Goal: Task Accomplishment & Management: Use online tool/utility

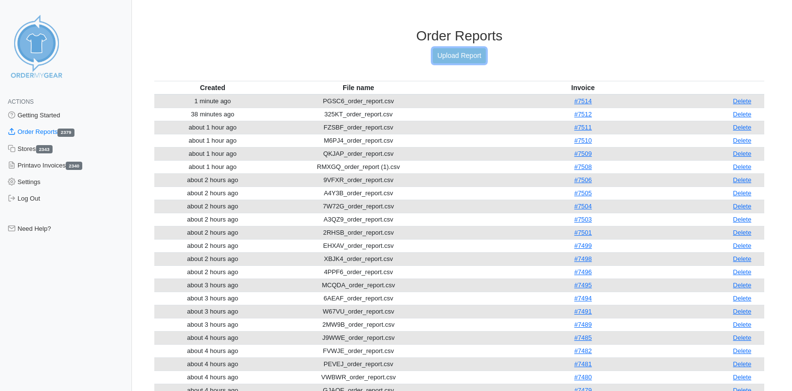
click at [463, 51] on link "Upload Report" at bounding box center [459, 55] width 53 height 15
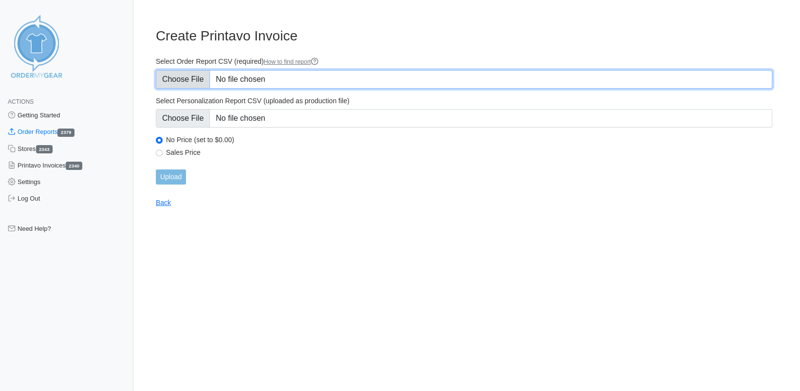
click at [185, 80] on input "Select Order Report CSV (required) How to find report" at bounding box center [464, 79] width 616 height 18
type input "C:\fakepath\63XJR_order_report.csv"
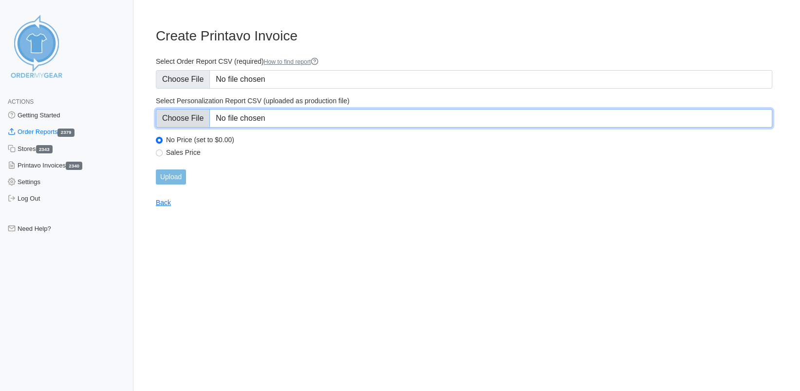
click at [187, 117] on input "Select Personalization Report CSV (uploaded as production file)" at bounding box center [464, 118] width 616 height 18
type input "C:\fakepath\63XJR_personalization_report.csv"
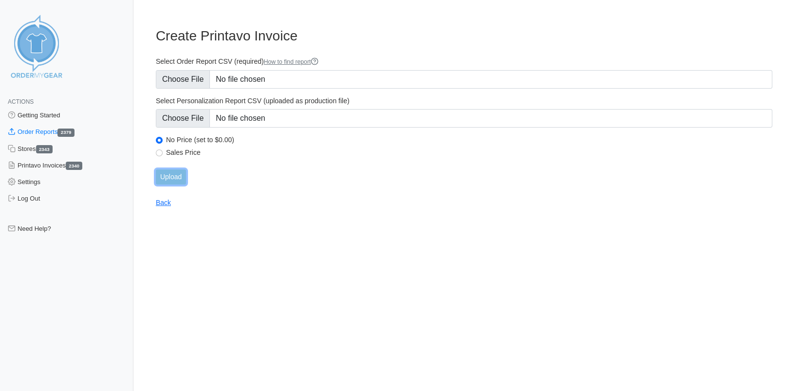
click at [174, 173] on input "Upload" at bounding box center [171, 176] width 30 height 15
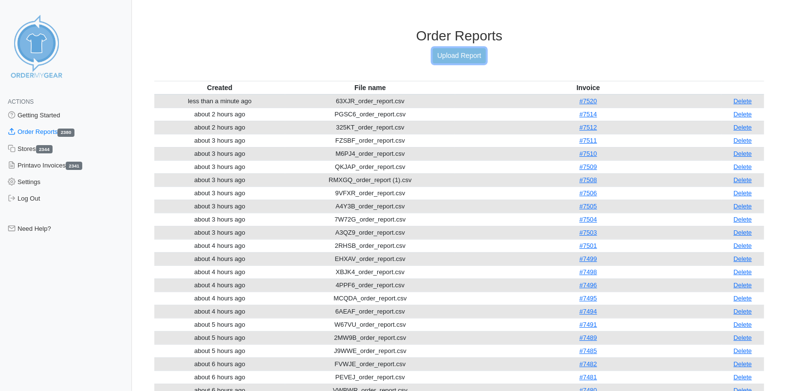
click at [456, 55] on link "Upload Report" at bounding box center [459, 55] width 53 height 15
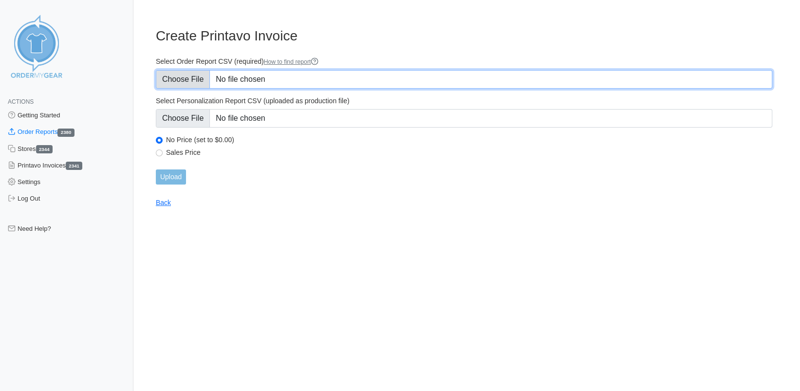
click at [186, 79] on input "Select Order Report CSV (required) How to find report" at bounding box center [464, 79] width 616 height 18
type input "C:\fakepath\Z5CCW_order_report.csv"
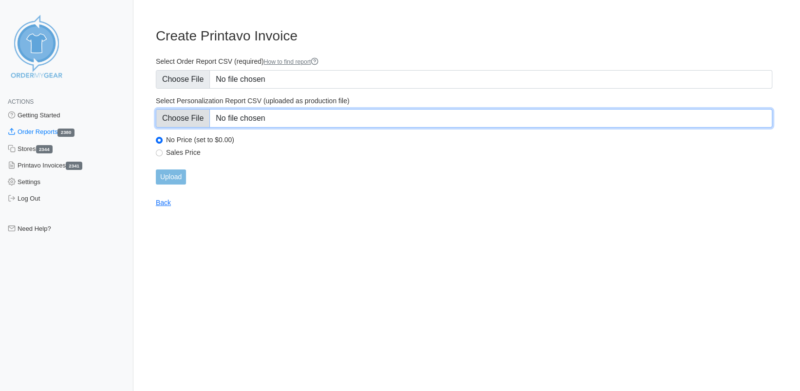
click at [194, 120] on input "Select Personalization Report CSV (uploaded as production file)" at bounding box center [464, 118] width 616 height 18
type input "C:\fakepath\Z5CCW_personalization_report.csv"
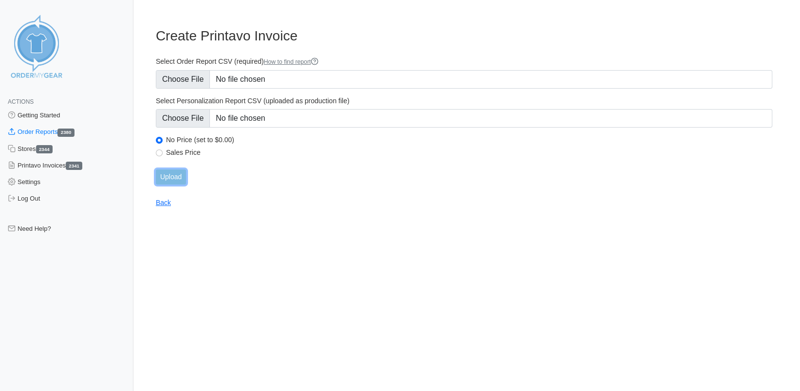
click at [176, 176] on input "Upload" at bounding box center [171, 176] width 30 height 15
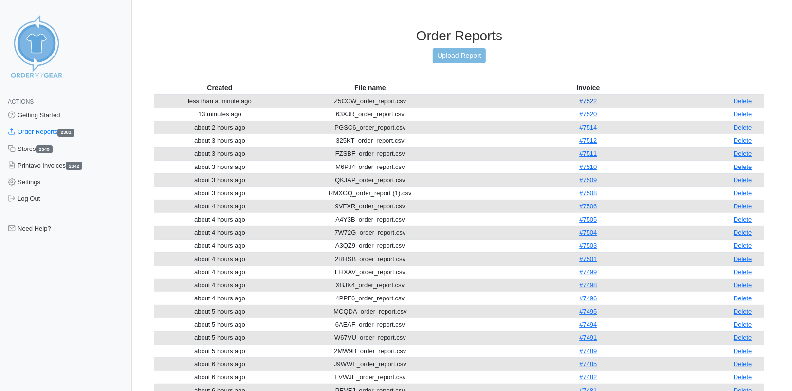
click at [594, 102] on link "#7522" at bounding box center [588, 100] width 18 height 7
click at [450, 62] on link "Upload Report" at bounding box center [459, 55] width 53 height 15
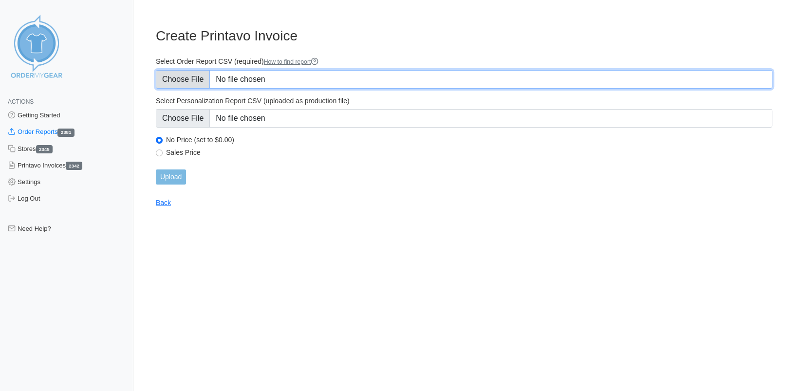
click at [185, 80] on input "Select Order Report CSV (required) How to find report" at bounding box center [464, 79] width 616 height 18
type input "C:\fakepath\Z5CCW_order_report (1).csv"
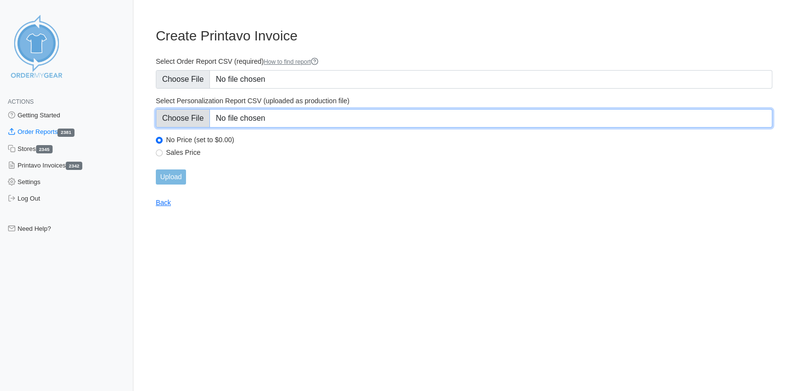
click at [186, 116] on input "Select Personalization Report CSV (uploaded as production file)" at bounding box center [464, 118] width 616 height 18
type input "C:\fakepath\Z5CCW_personalization_report.csv"
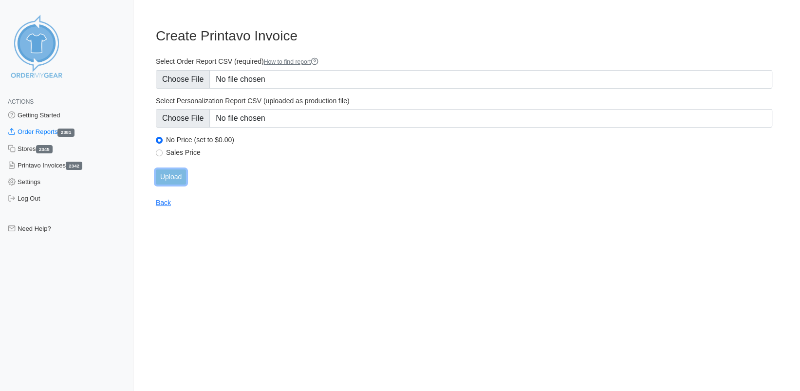
click at [176, 176] on input "Upload" at bounding box center [171, 176] width 30 height 15
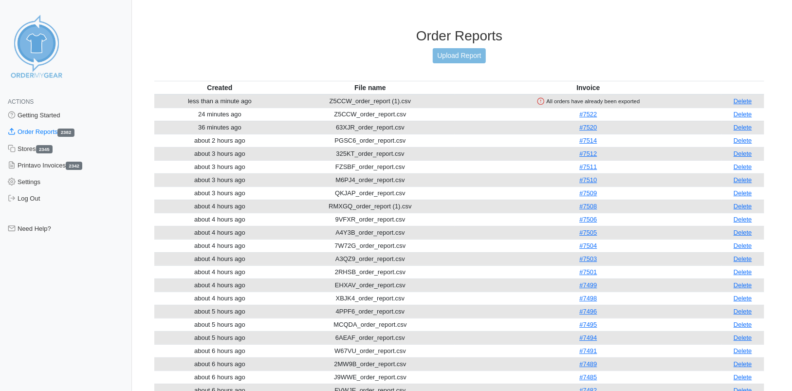
drag, startPoint x: 748, startPoint y: 99, endPoint x: 439, endPoint y: 79, distance: 309.7
click at [748, 99] on link "Delete" at bounding box center [742, 100] width 18 height 7
click at [742, 101] on link "Delete" at bounding box center [742, 100] width 18 height 7
